Goal: Information Seeking & Learning: Learn about a topic

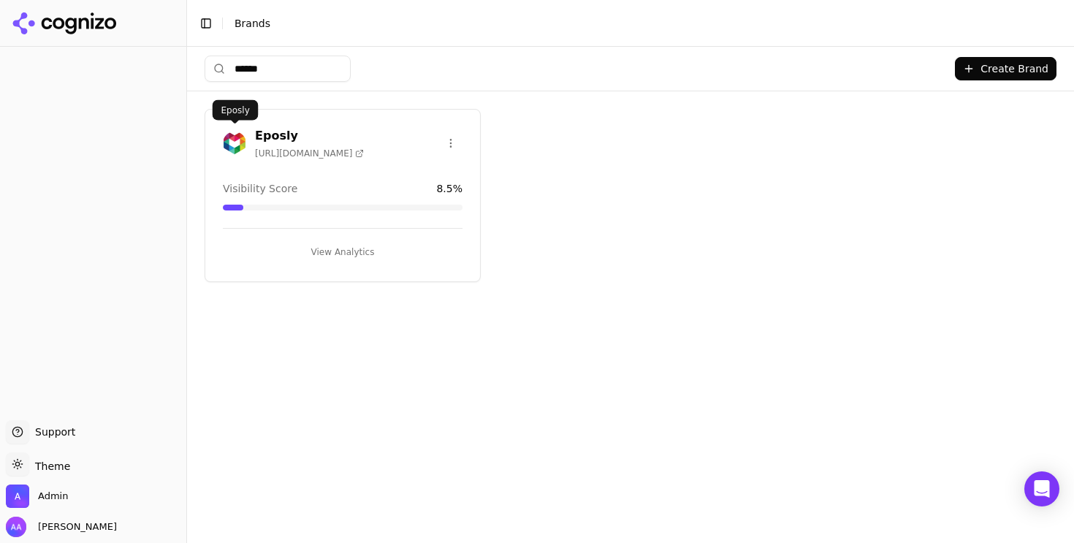
type input "******"
click at [232, 143] on img at bounding box center [234, 143] width 23 height 23
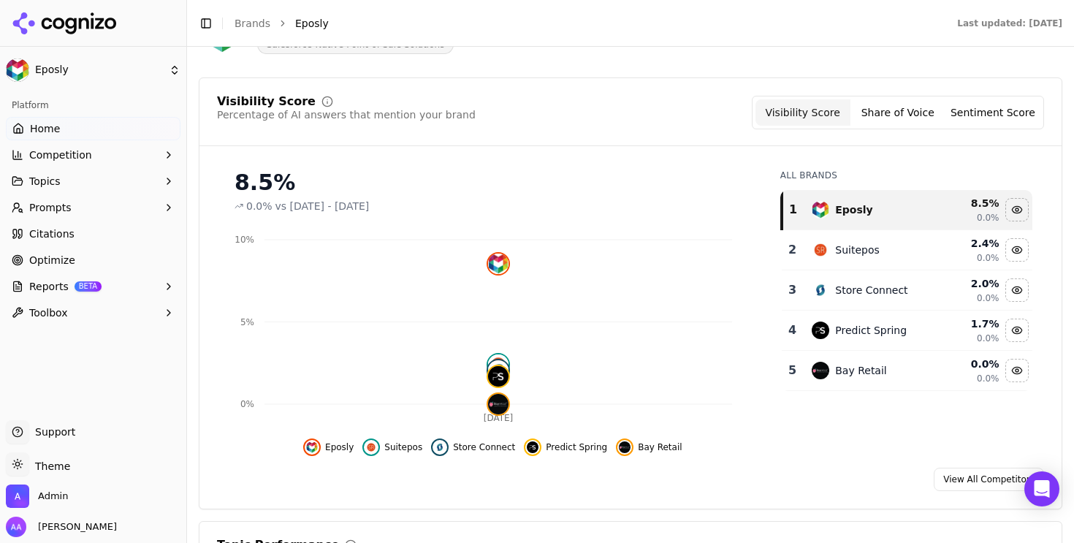
scroll to position [116, 0]
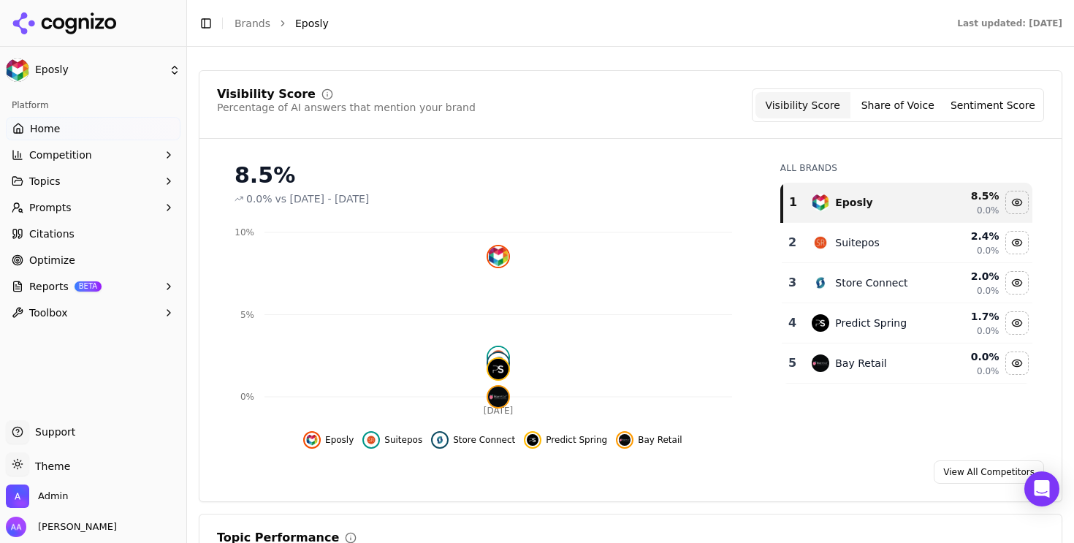
click at [667, 70] on div "Visibility Score Percentage of AI answers that mention your brand Visibility Sc…" at bounding box center [631, 286] width 864 height 432
click at [254, 26] on link "Brands" at bounding box center [253, 24] width 36 height 12
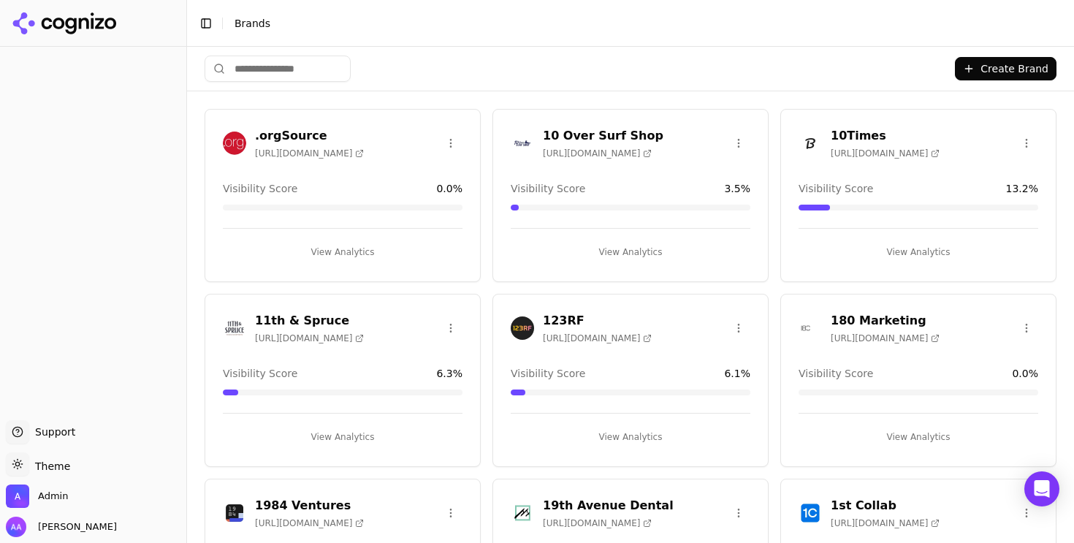
click at [262, 77] on input "search" at bounding box center [278, 69] width 146 height 26
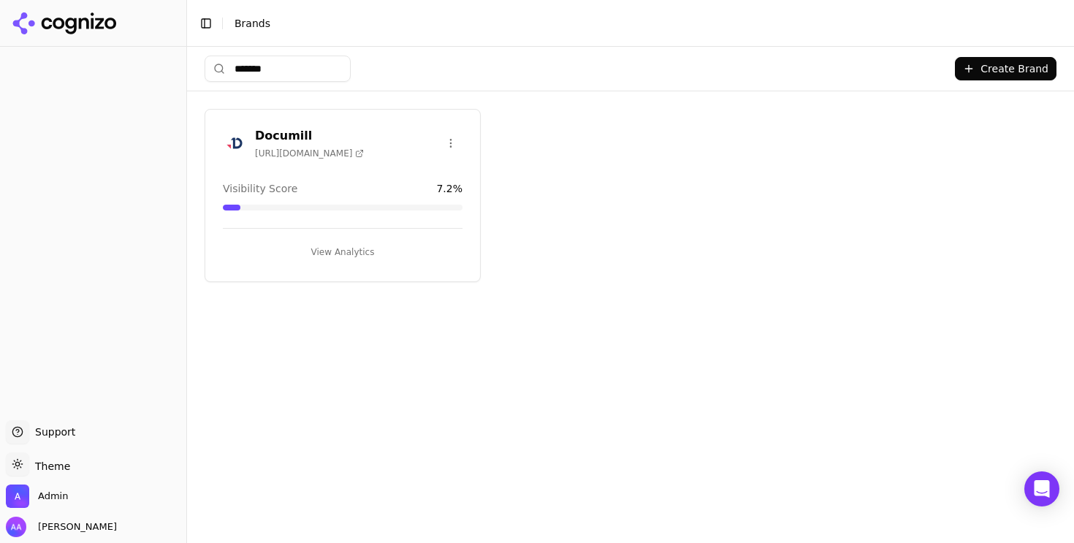
type input "*******"
click at [208, 145] on div "Documill [URL][DOMAIN_NAME]" at bounding box center [342, 145] width 275 height 37
click at [231, 141] on img at bounding box center [234, 143] width 23 height 23
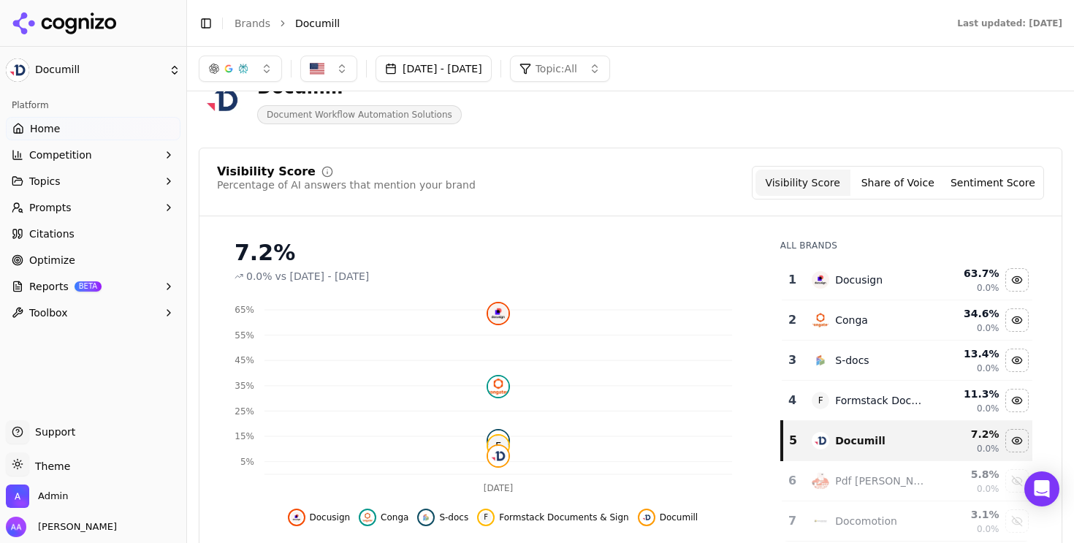
scroll to position [26, 0]
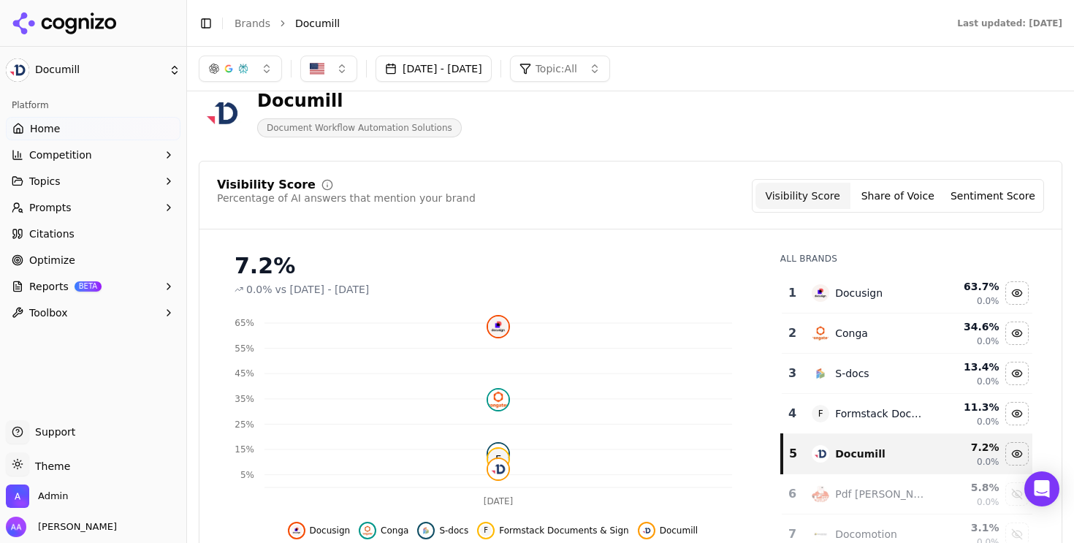
click at [649, 177] on div "Visibility Score Percentage of AI answers that mention your brand Visibility Sc…" at bounding box center [631, 384] width 864 height 447
